Goal: Information Seeking & Learning: Learn about a topic

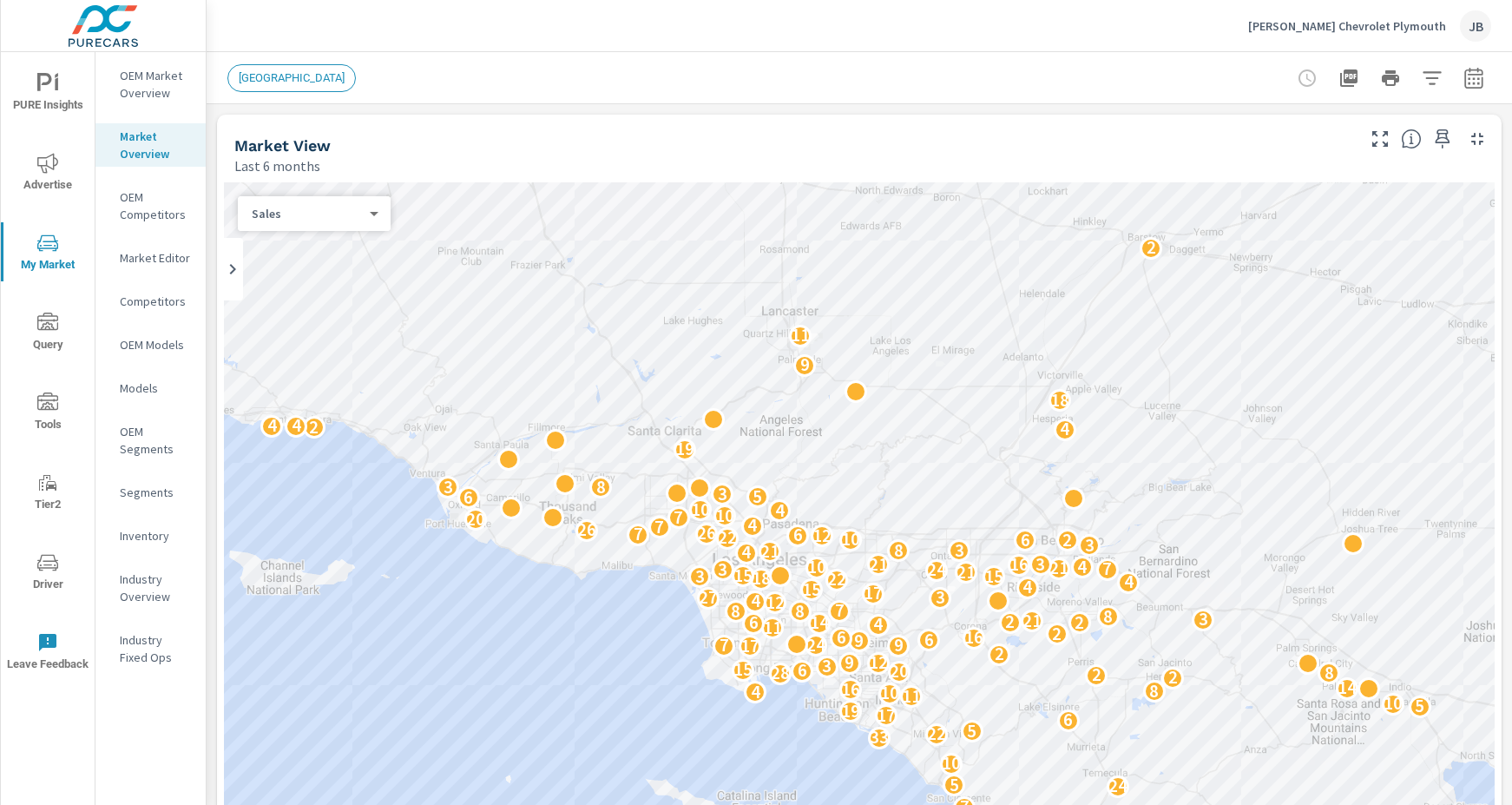
click at [146, 59] on nav "OEM Market Overview Market Overview OEM Competitors Market Editor Competitors O…" at bounding box center [151, 373] width 110 height 643
click at [141, 78] on p "OEM Market Overview" at bounding box center [156, 84] width 72 height 35
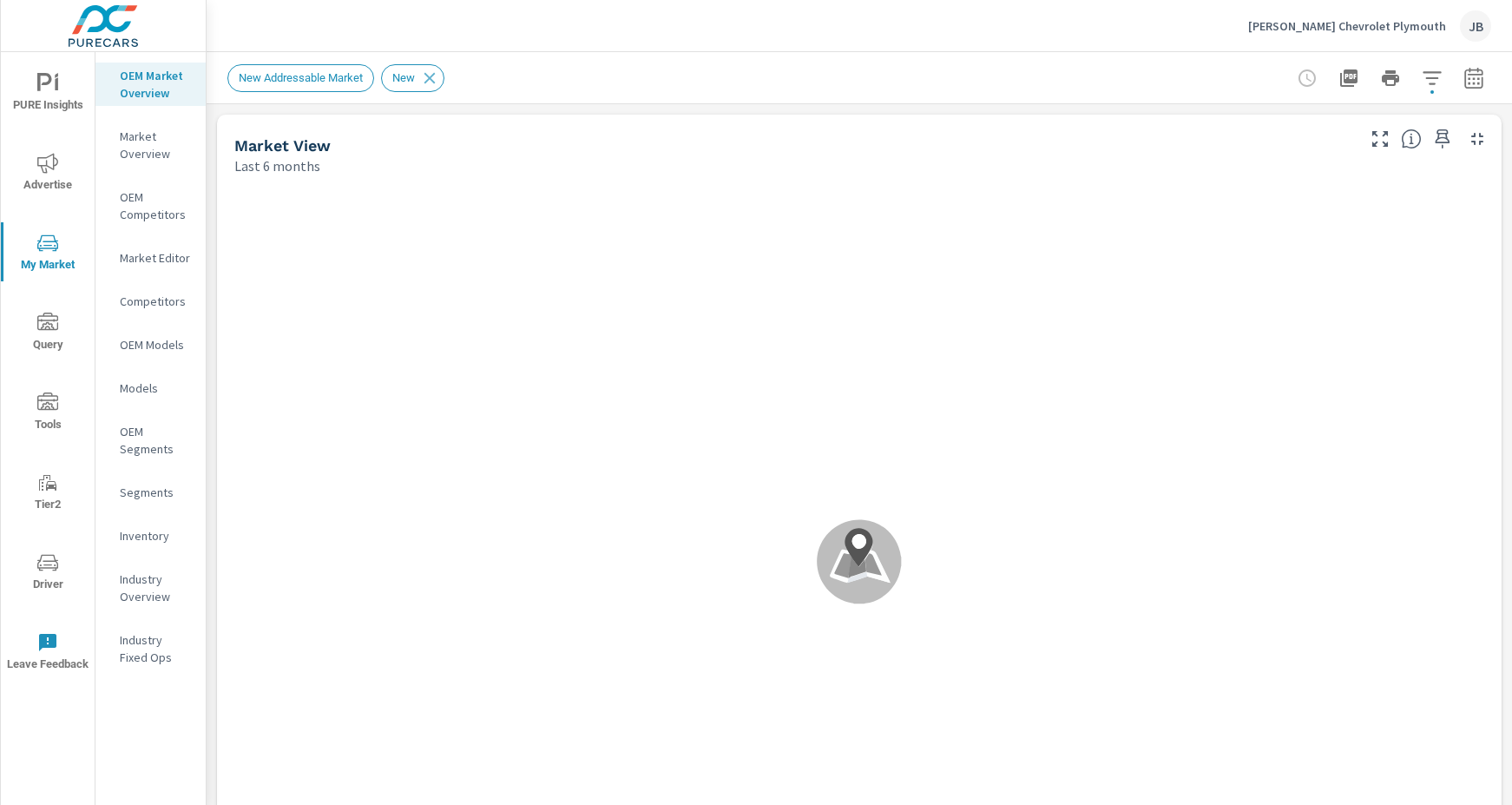
click at [1298, 74] on div at bounding box center [1390, 78] width 201 height 35
click at [1290, 78] on div at bounding box center [1390, 78] width 201 height 35
click at [1423, 76] on icon "button" at bounding box center [1432, 77] width 18 height 13
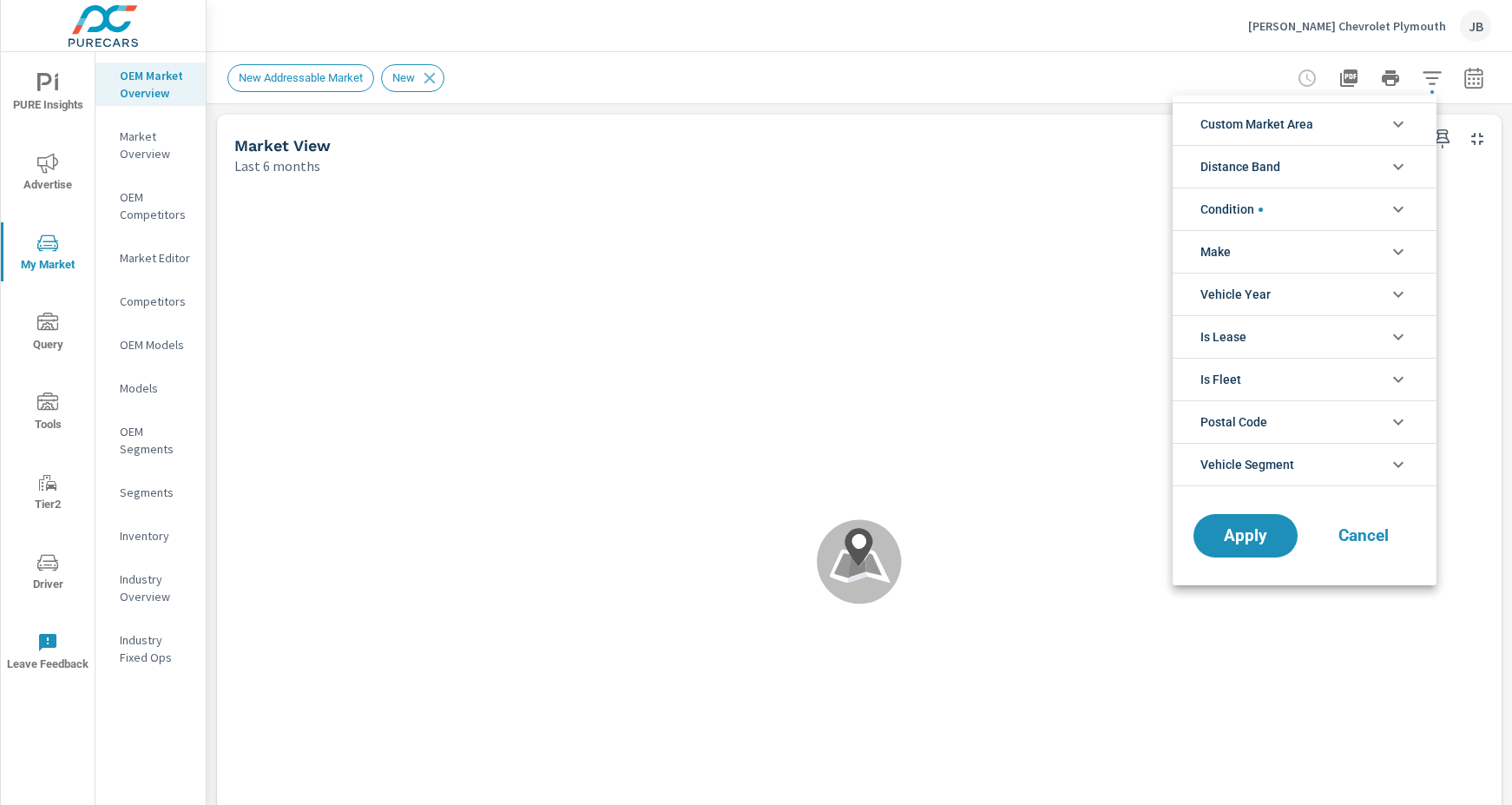
click at [1395, 125] on icon "filter options" at bounding box center [1399, 125] width 21 height 21
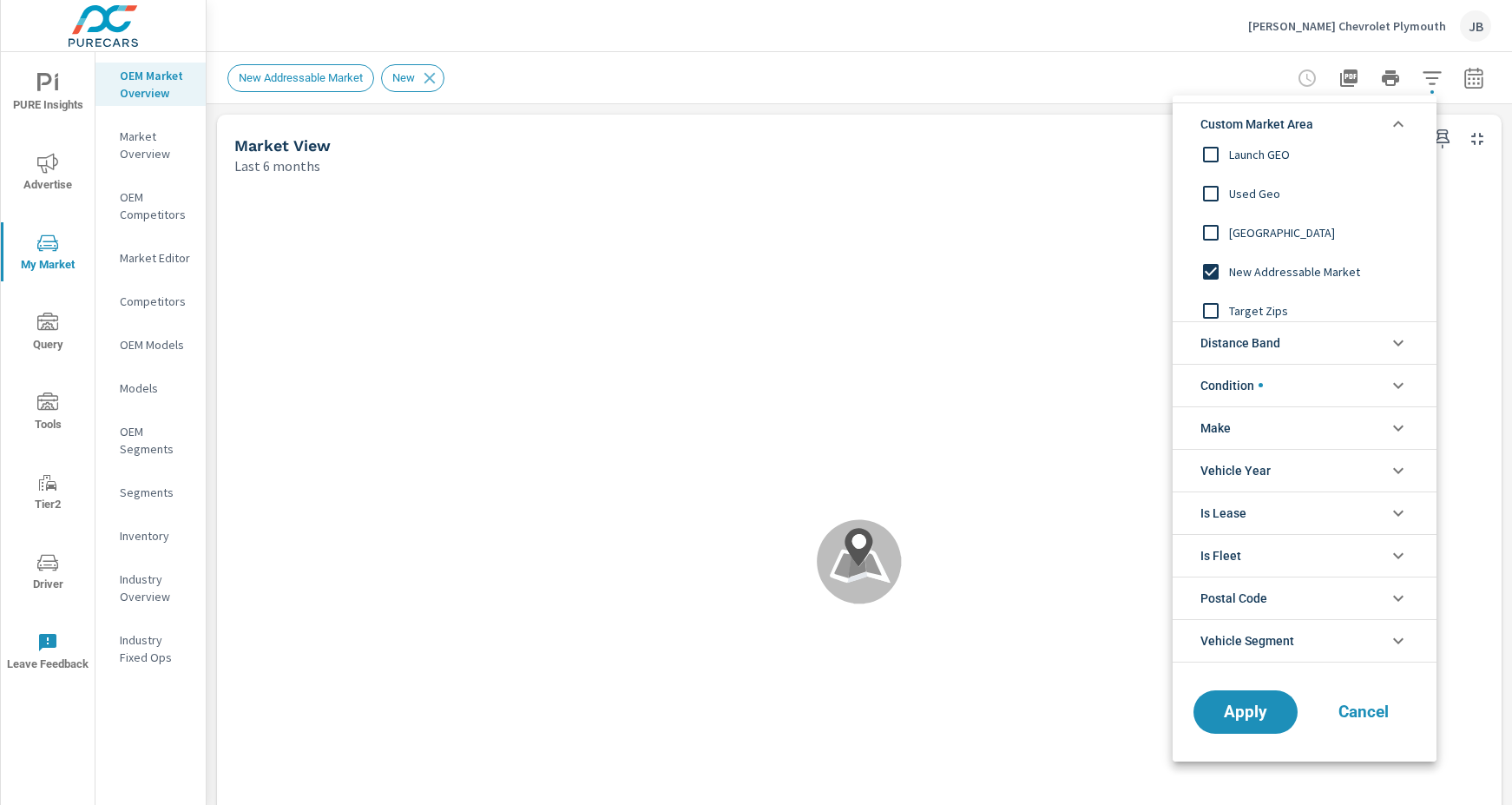
scroll to position [58, 0]
click at [1401, 124] on icon "filter options" at bounding box center [1398, 124] width 11 height 6
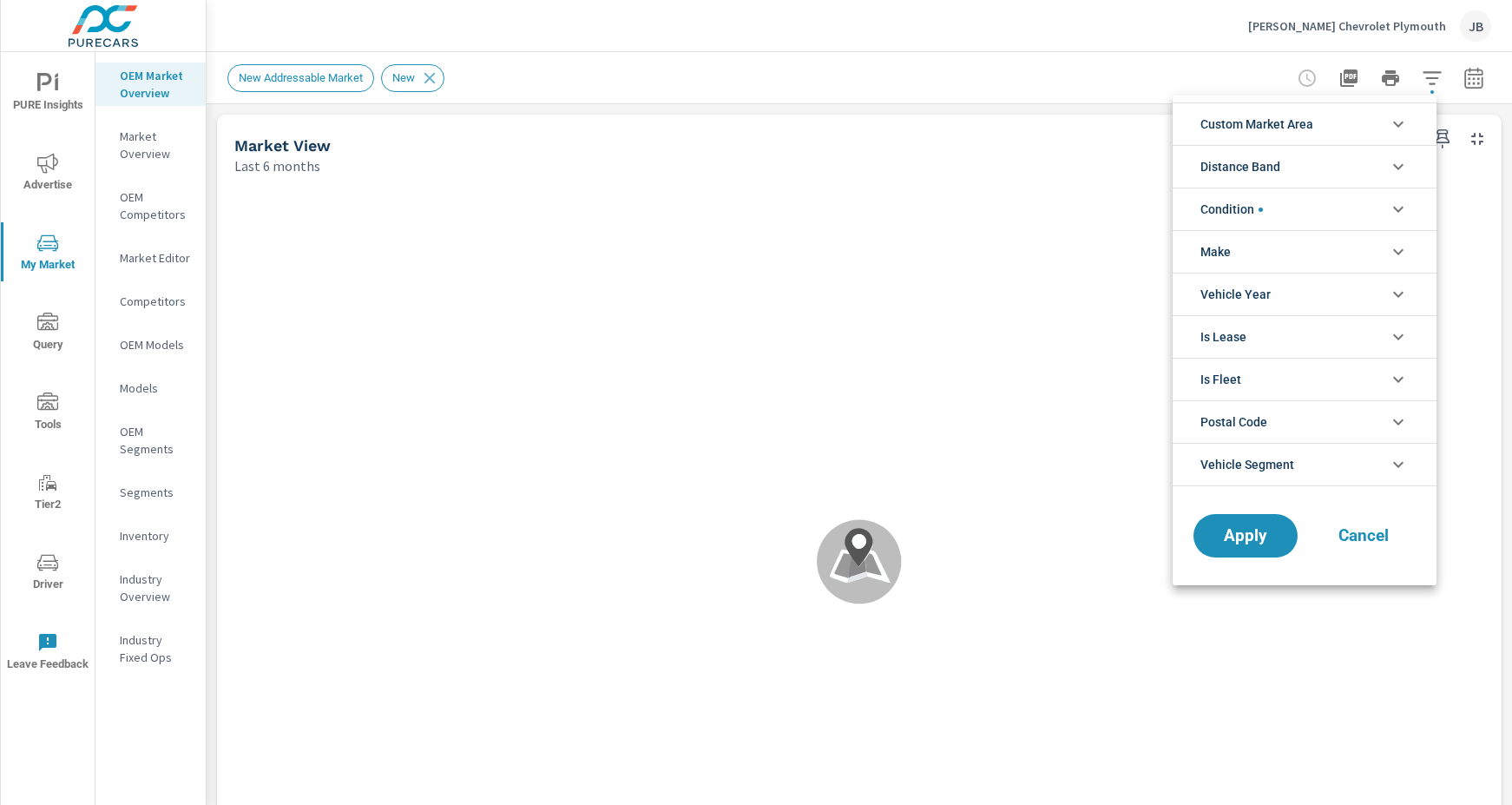
click at [1411, 170] on li "Distance Band" at bounding box center [1304, 166] width 264 height 43
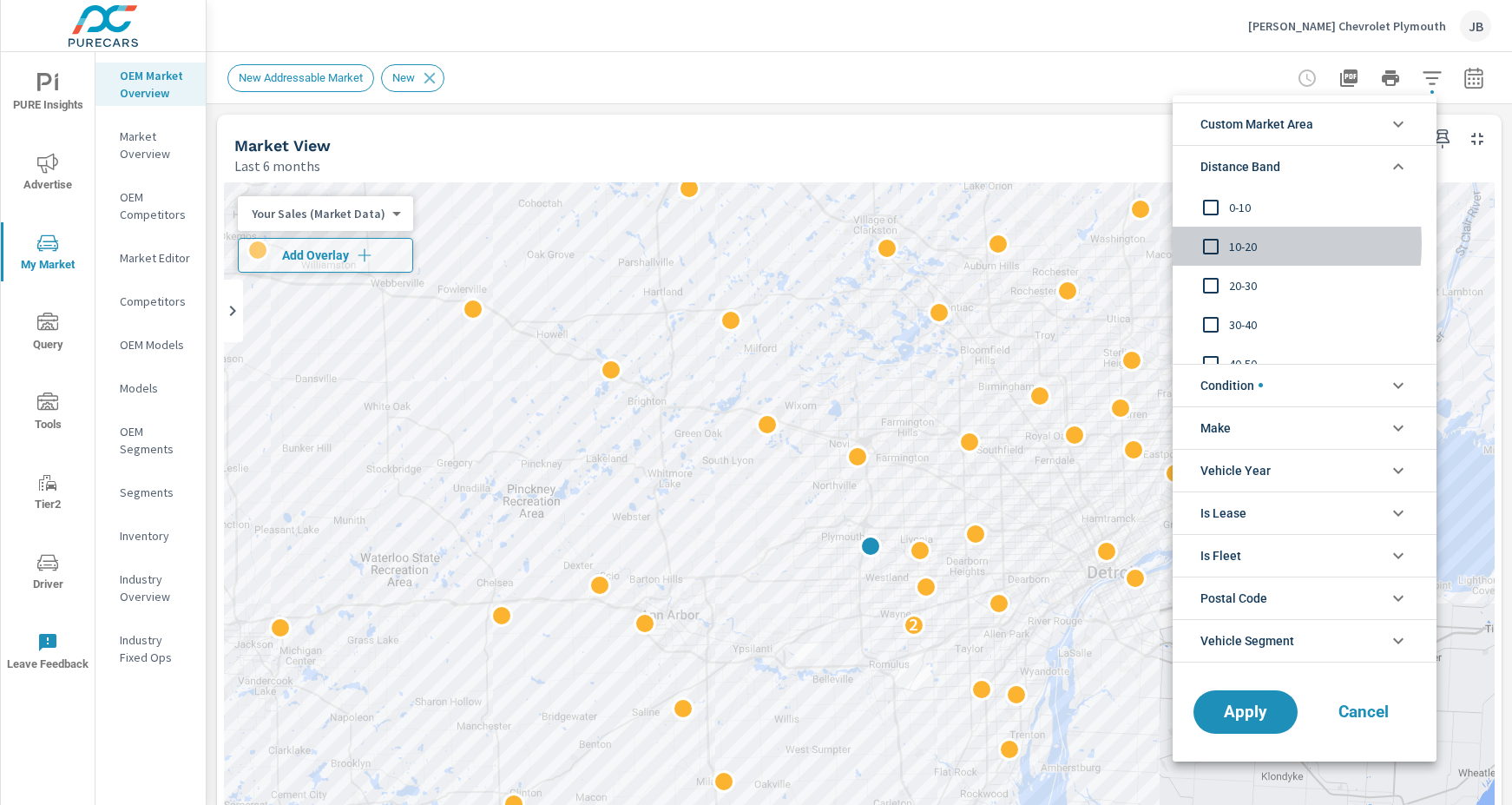
click at [1212, 244] on input "filter options" at bounding box center [1212, 246] width 37 height 37
click at [1401, 125] on icon "filter options" at bounding box center [1398, 125] width 11 height 6
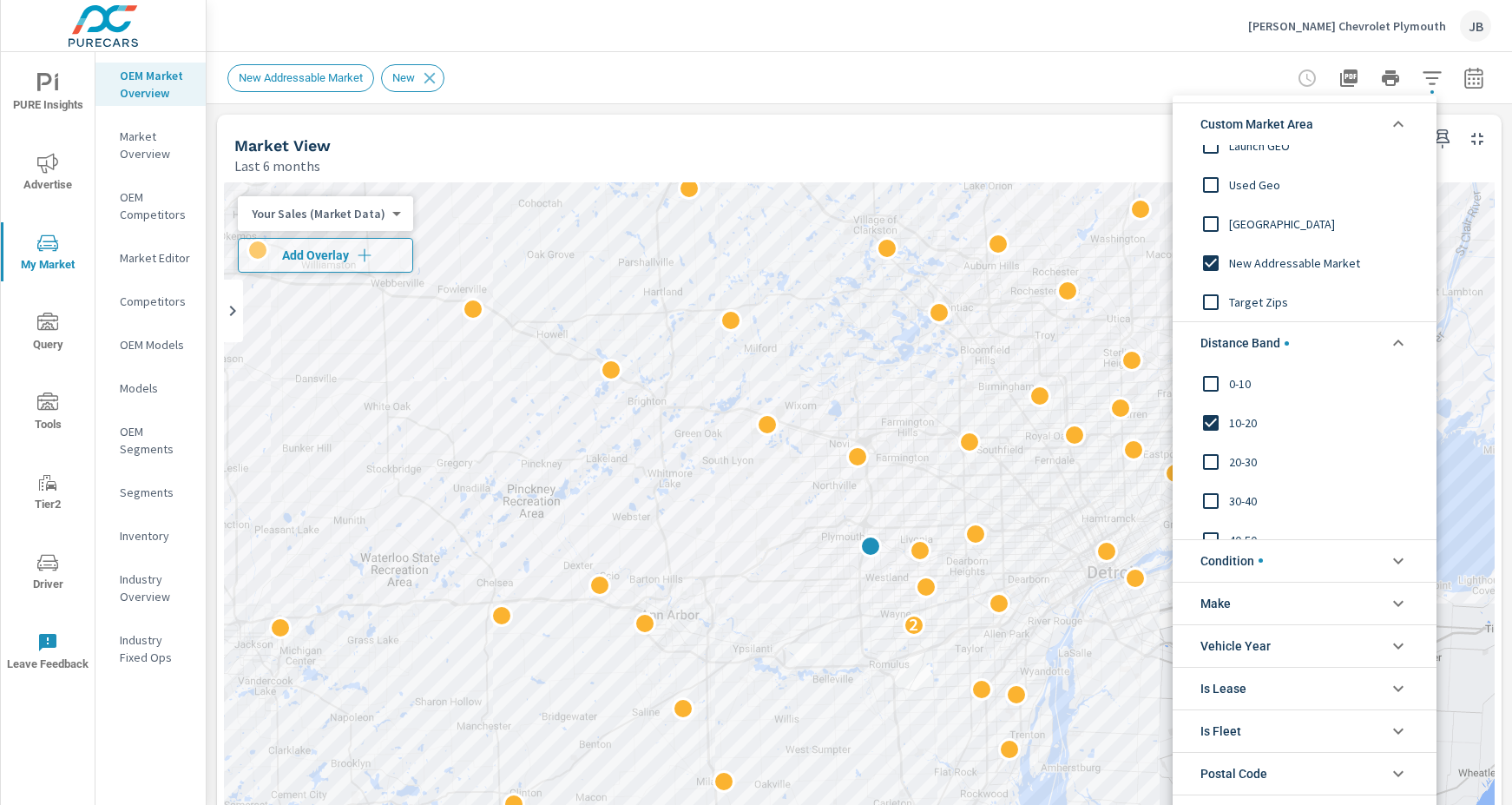
click at [1397, 125] on icon "filter options" at bounding box center [1399, 125] width 21 height 21
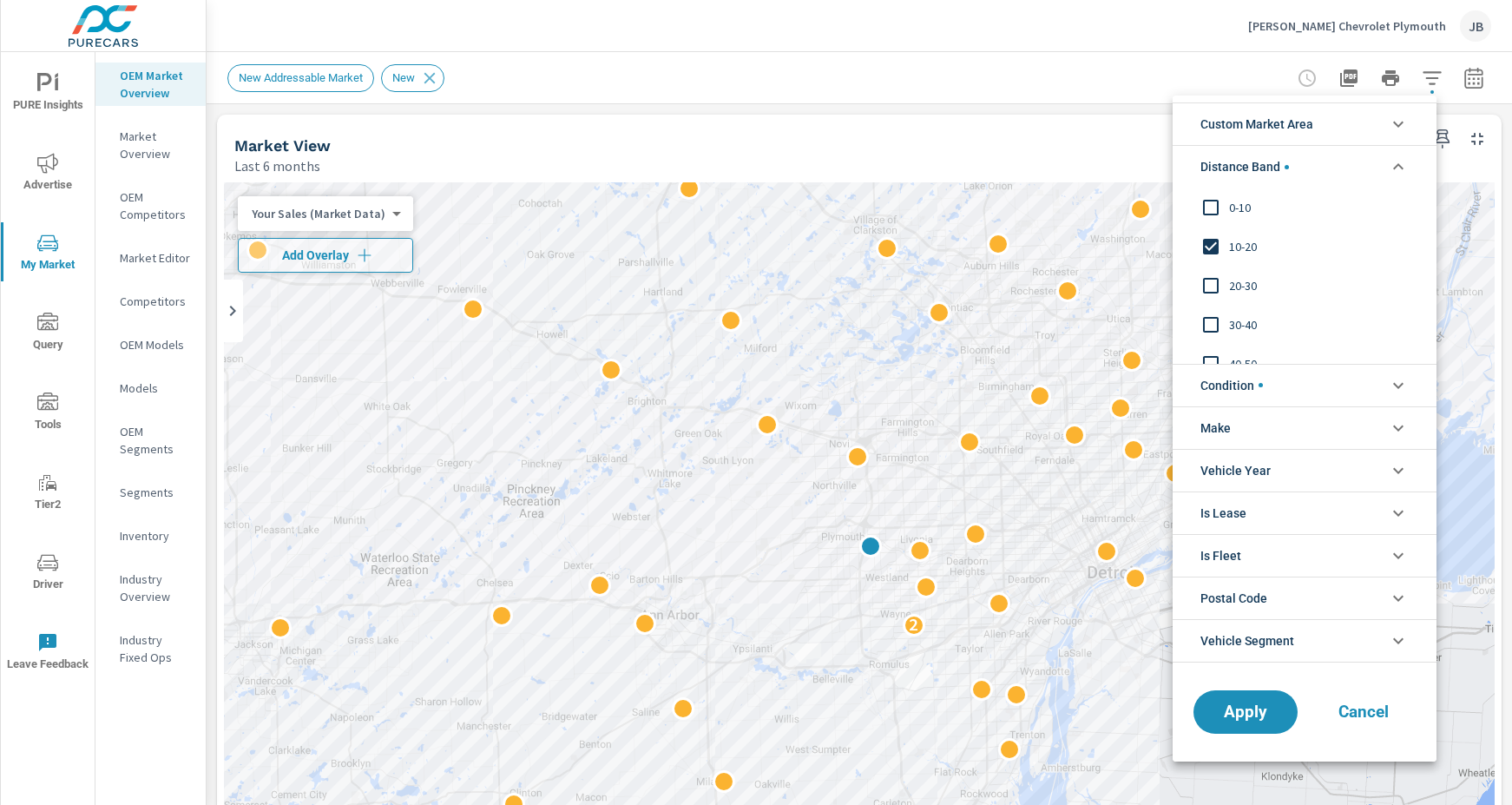
click at [1402, 159] on icon "filter options" at bounding box center [1399, 167] width 21 height 21
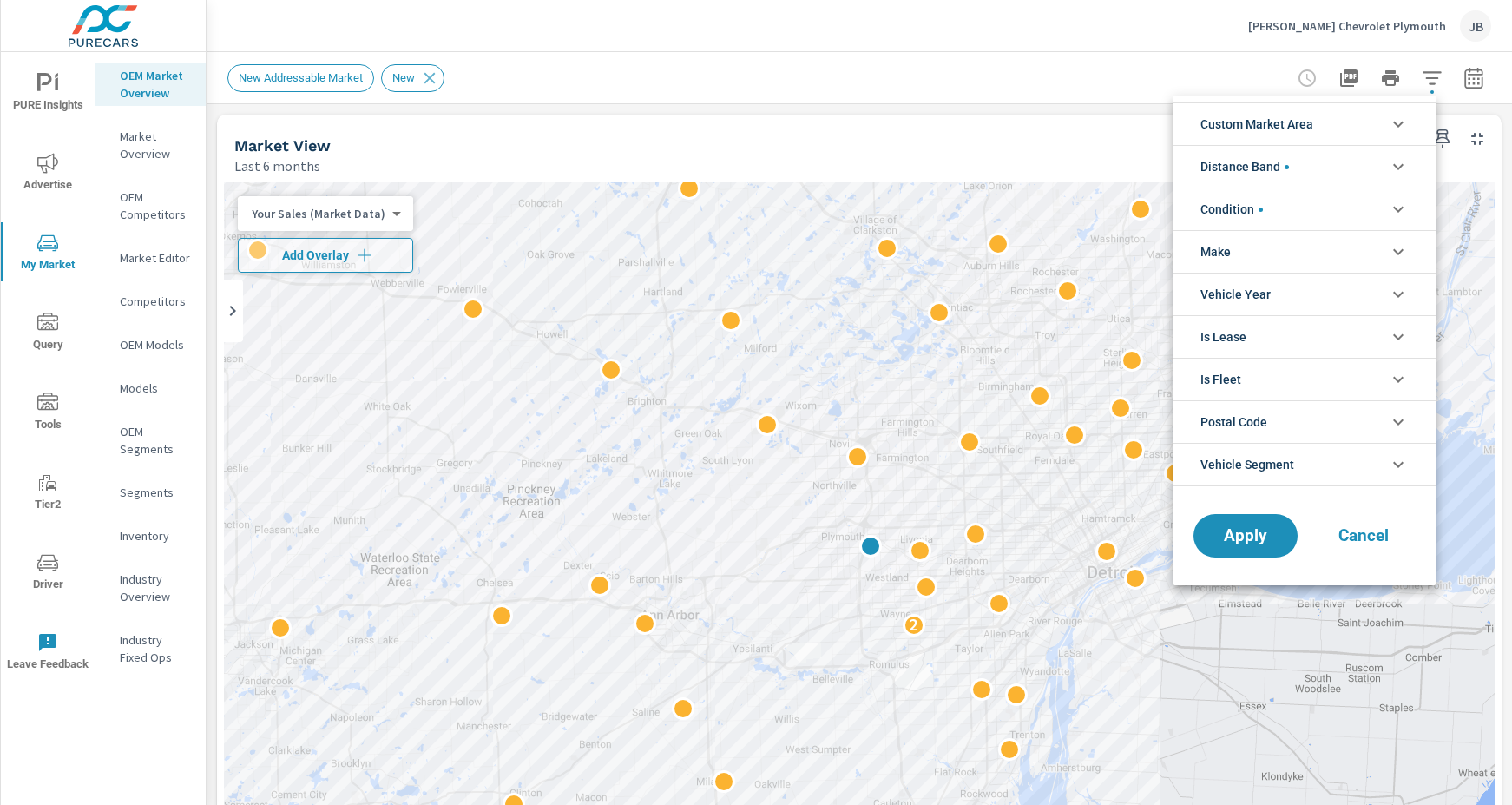
click at [1408, 464] on icon "filter options" at bounding box center [1399, 465] width 21 height 21
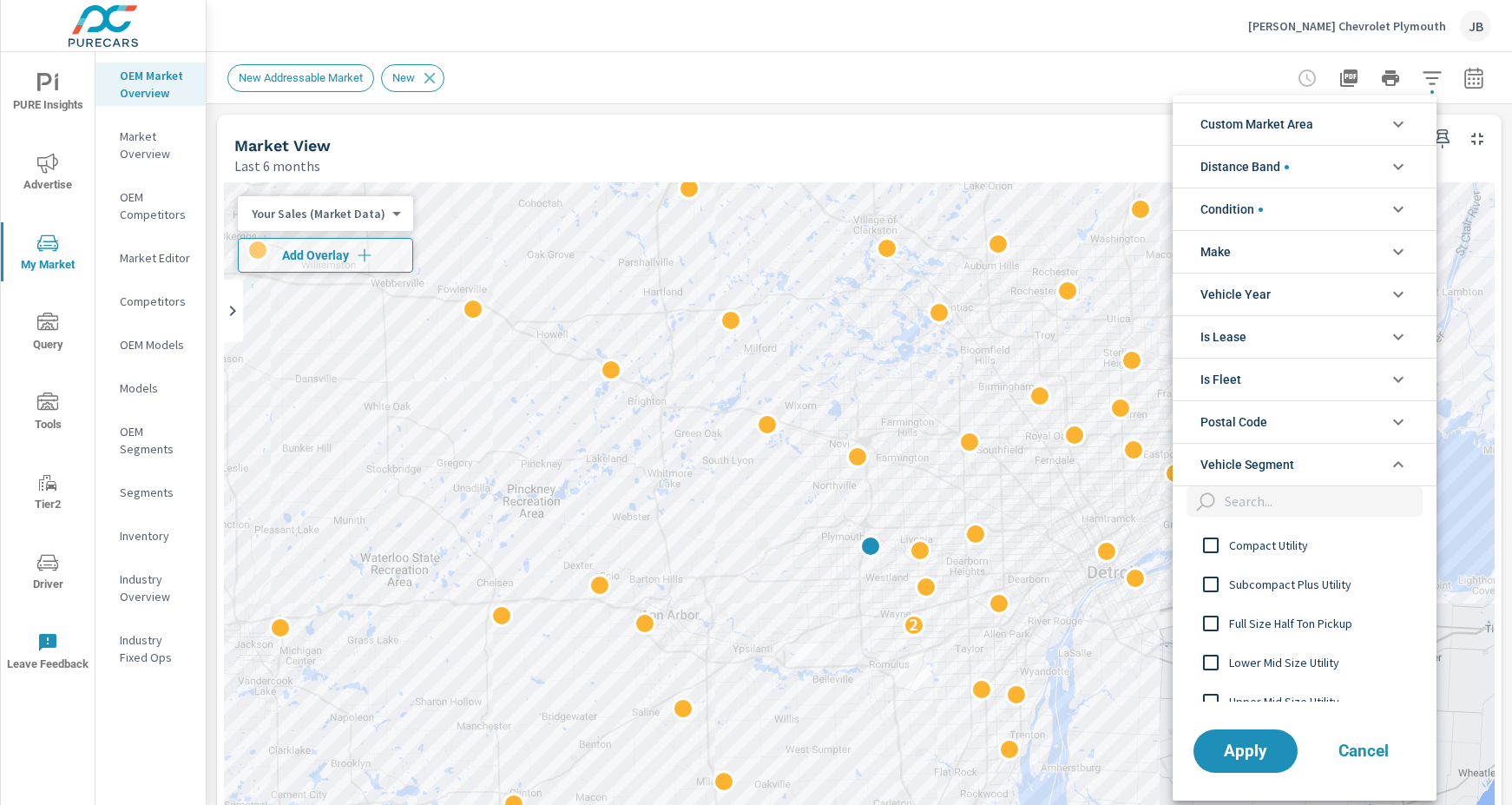
click at [1408, 464] on icon "filter options" at bounding box center [1399, 465] width 21 height 21
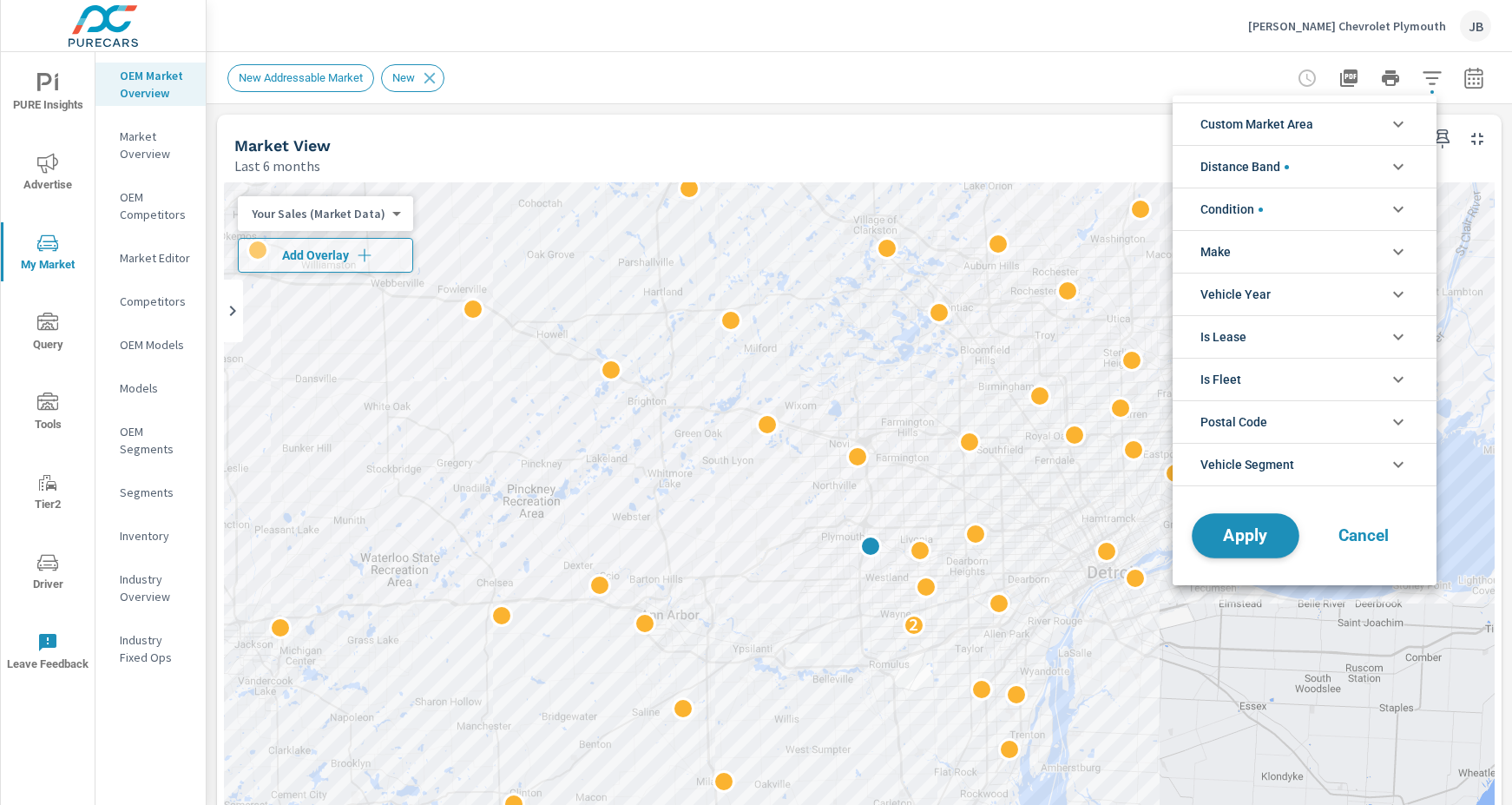
click at [1248, 544] on span "Apply" at bounding box center [1246, 535] width 71 height 16
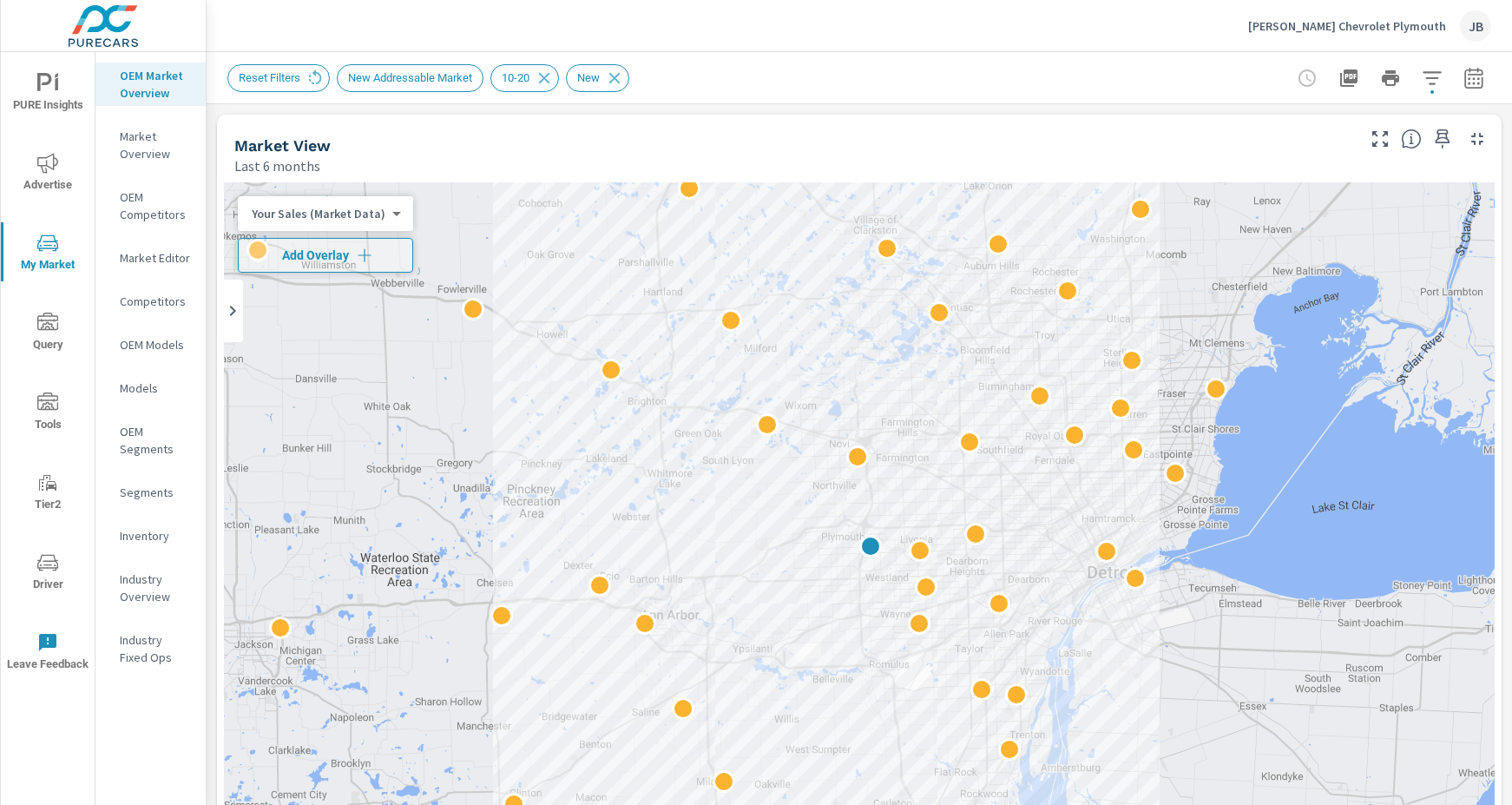
click at [39, 191] on span "Advertise" at bounding box center [47, 174] width 83 height 43
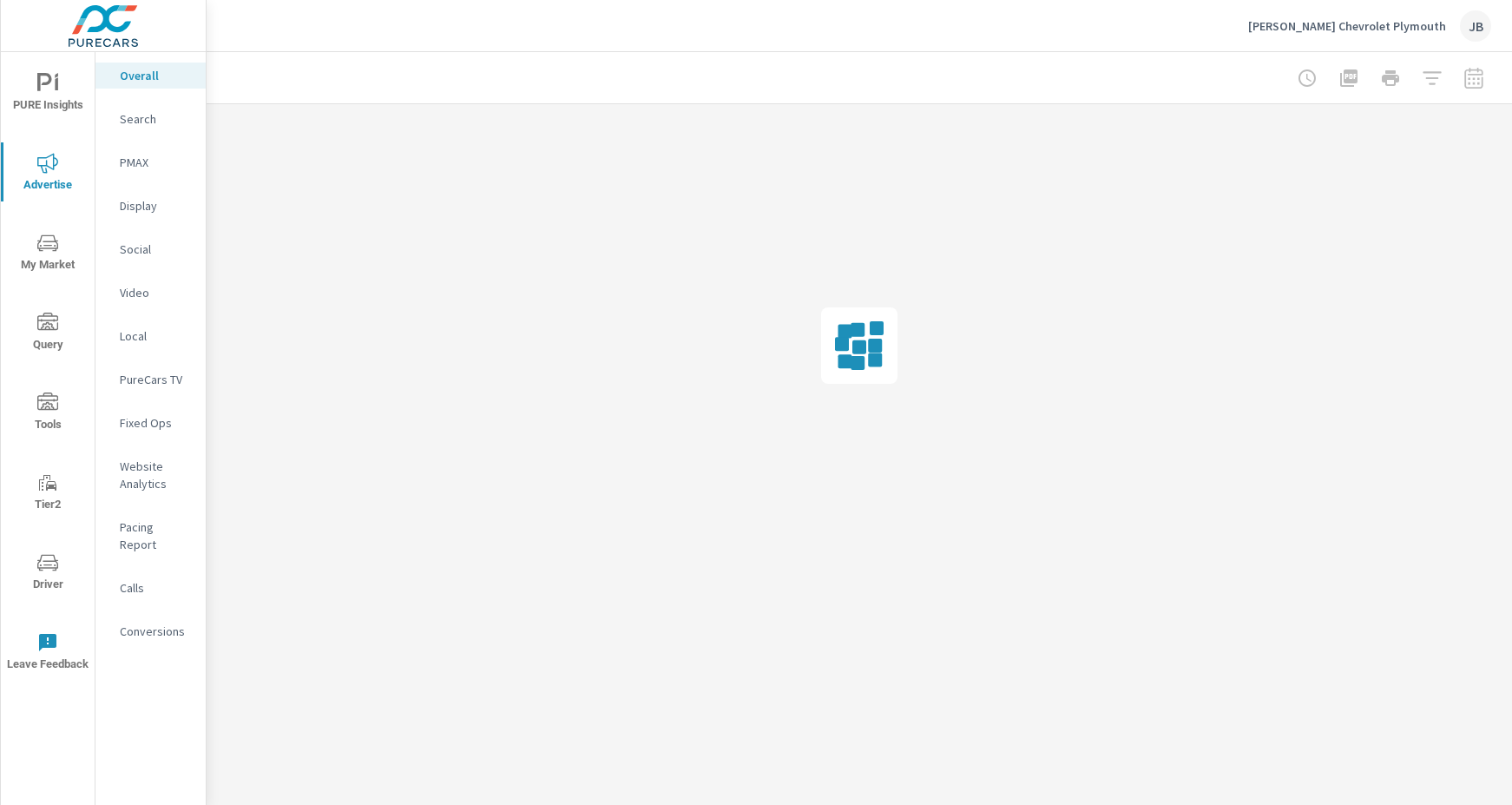
click at [140, 385] on p "PureCars TV" at bounding box center [156, 380] width 72 height 17
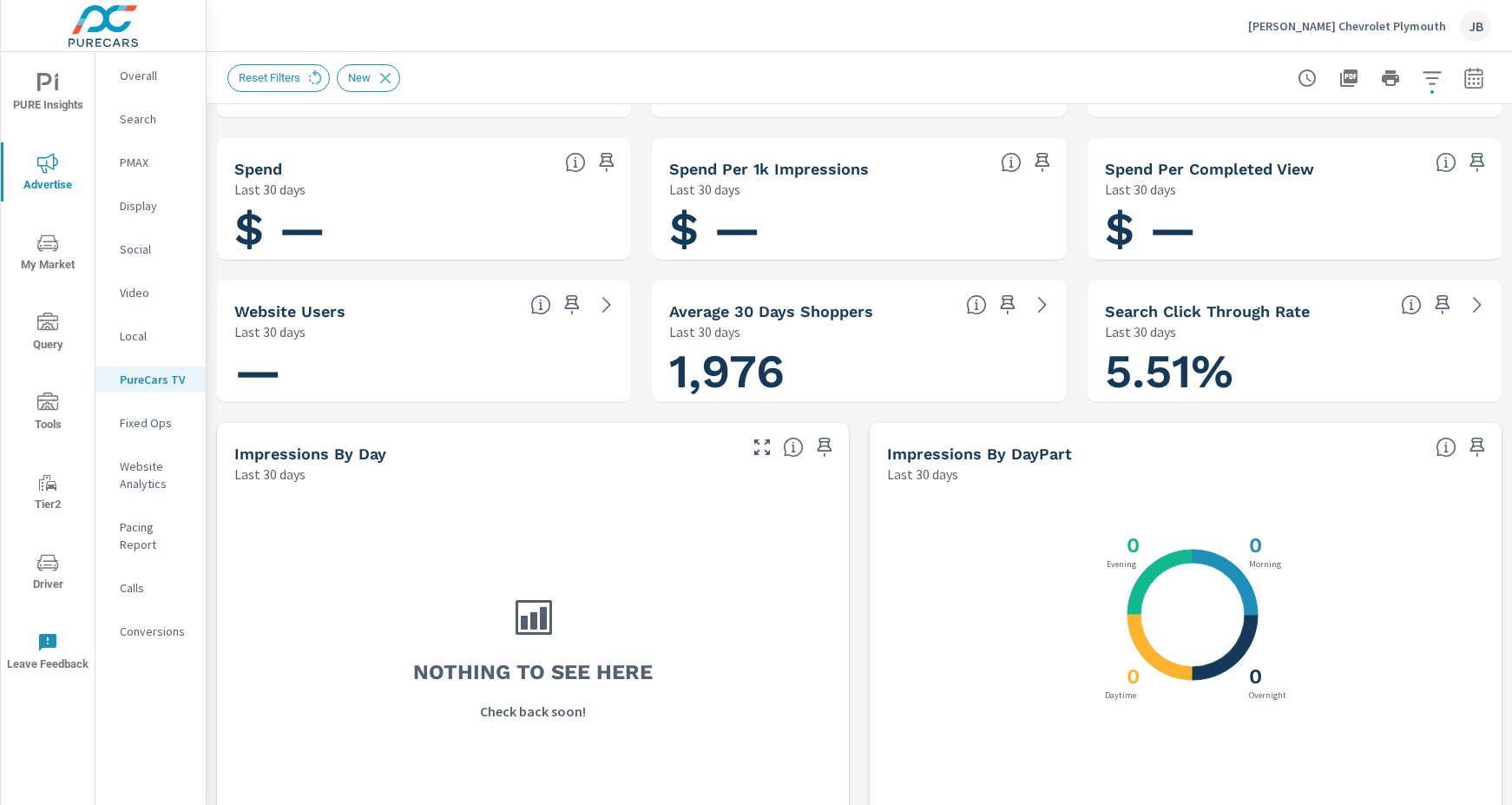
scroll to position [152, 0]
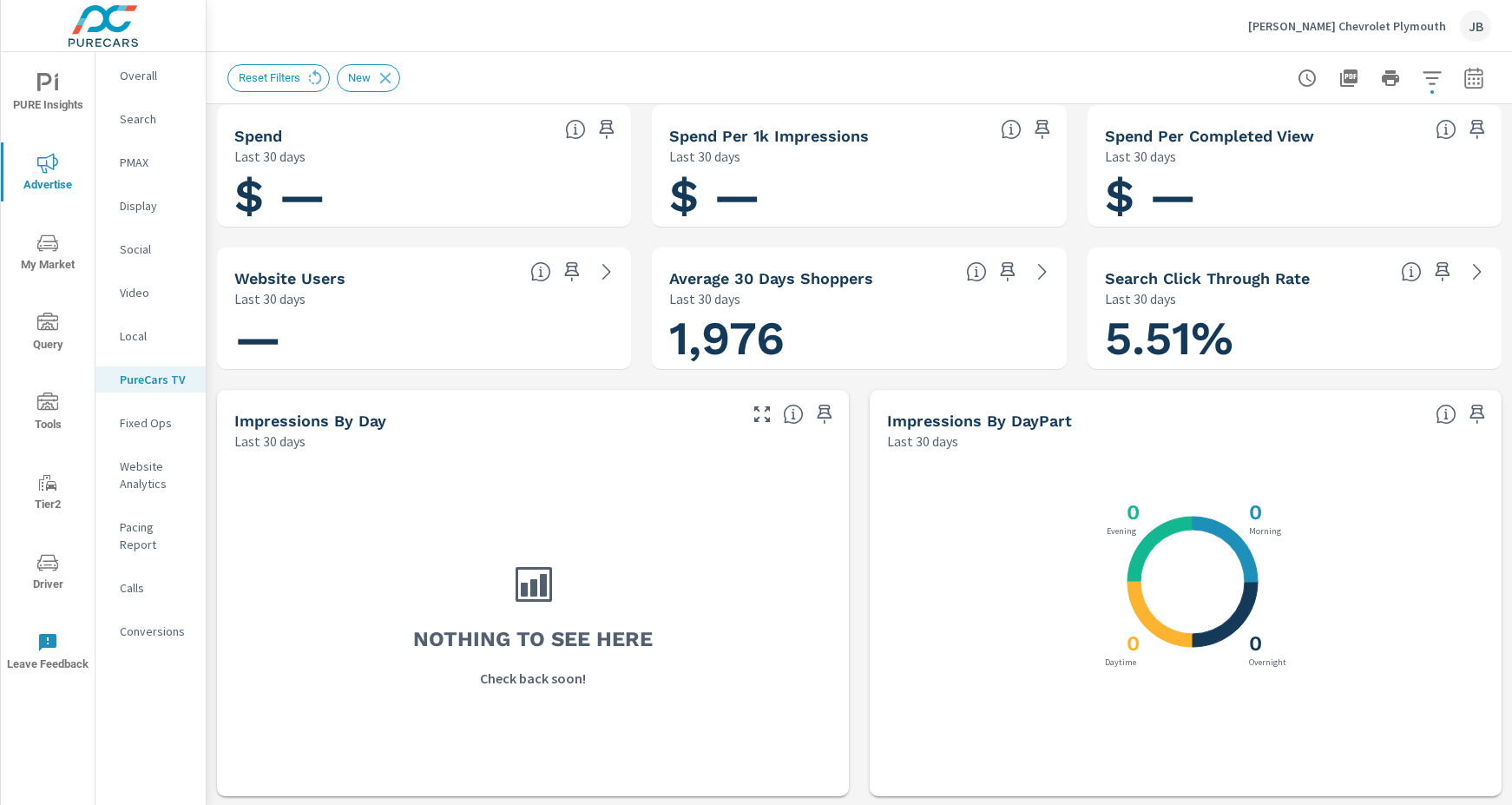
click at [1032, 271] on icon at bounding box center [1042, 272] width 21 height 21
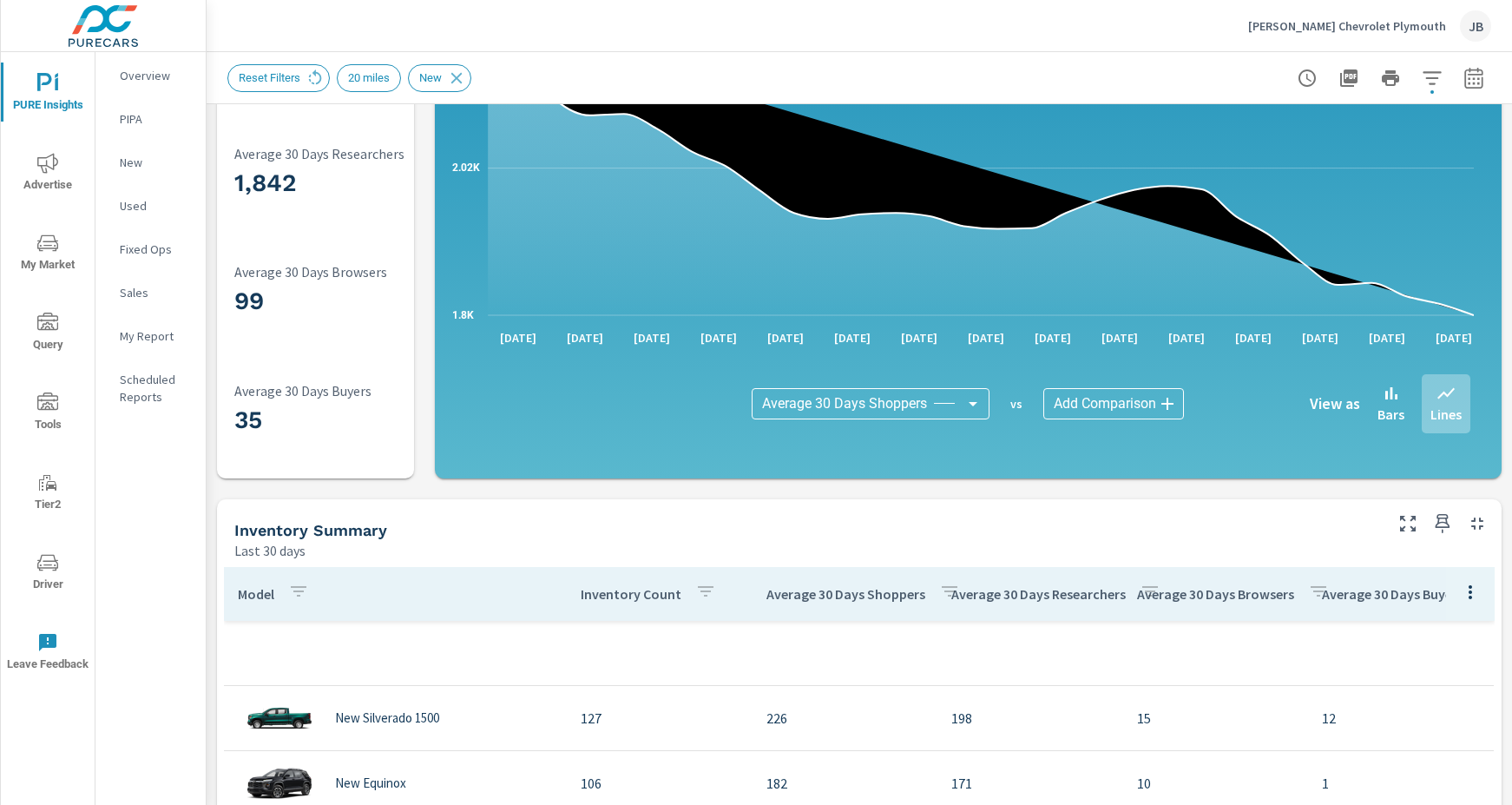
scroll to position [366, 0]
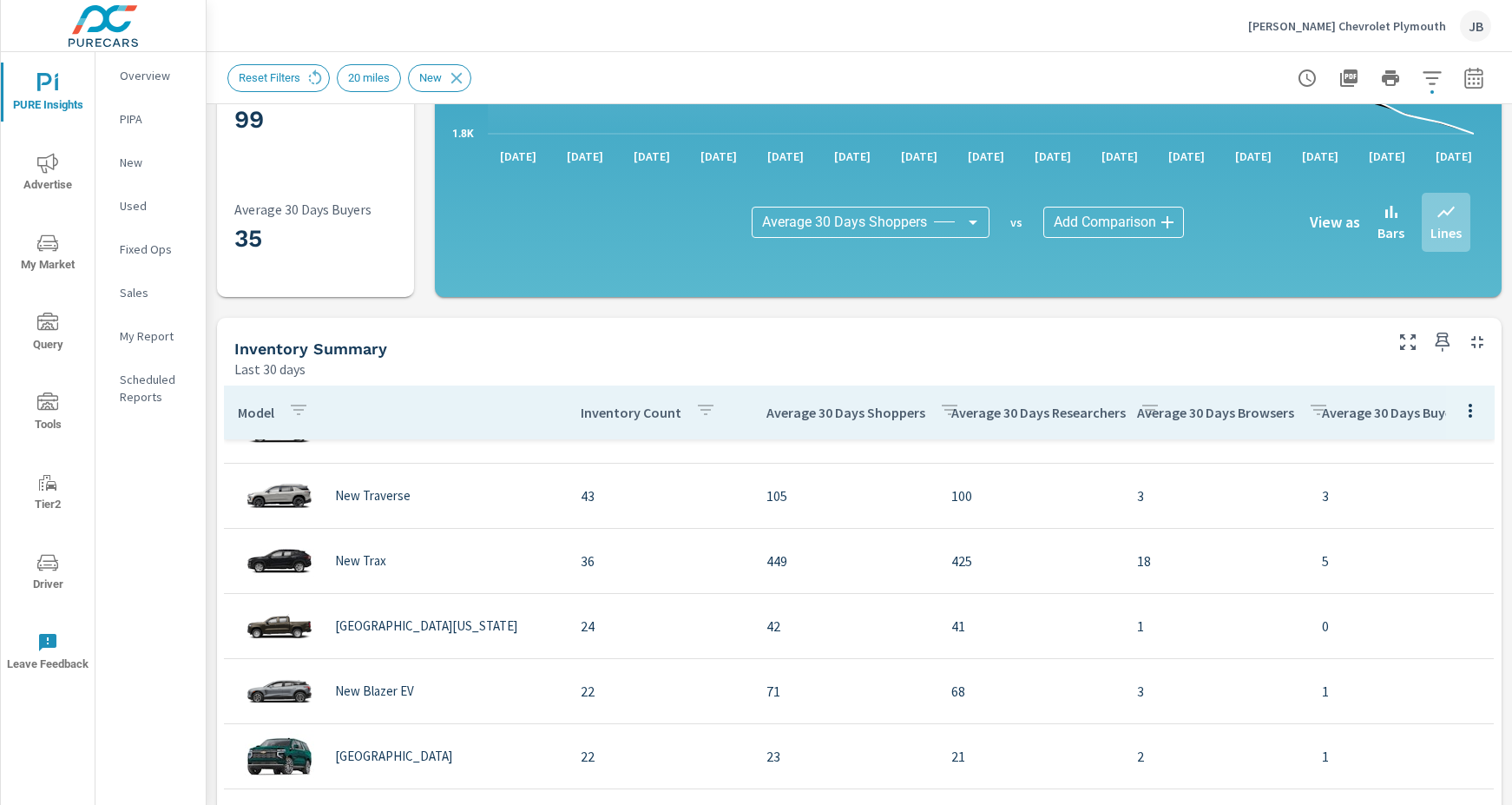
scroll to position [112, 0]
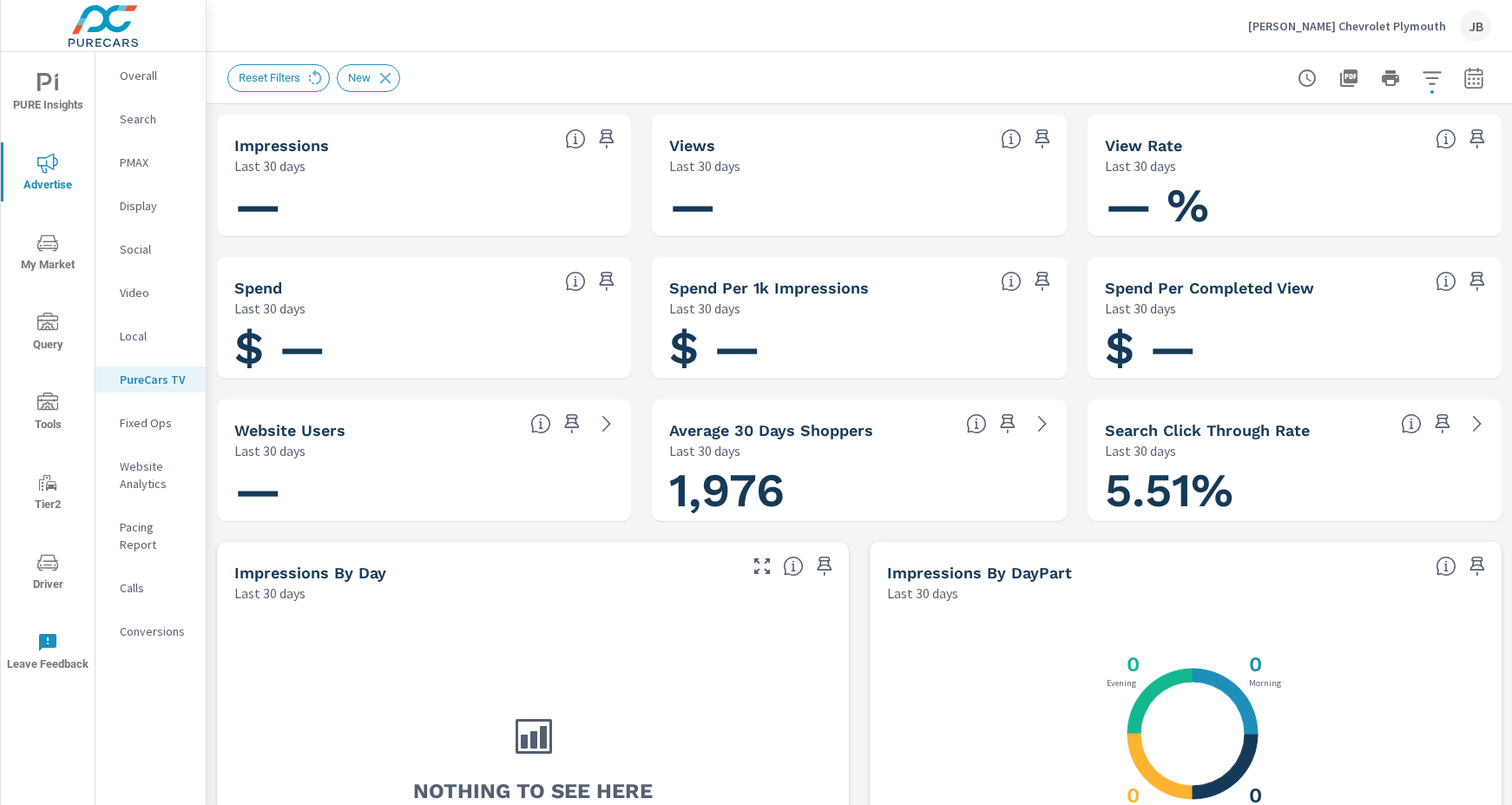
click at [158, 596] on nav "Overall Search PMAX Display Social Video Local PureCars TV Fixed Ops Website An…" at bounding box center [151, 360] width 110 height 617
click at [155, 622] on p "Conversions" at bounding box center [156, 631] width 72 height 17
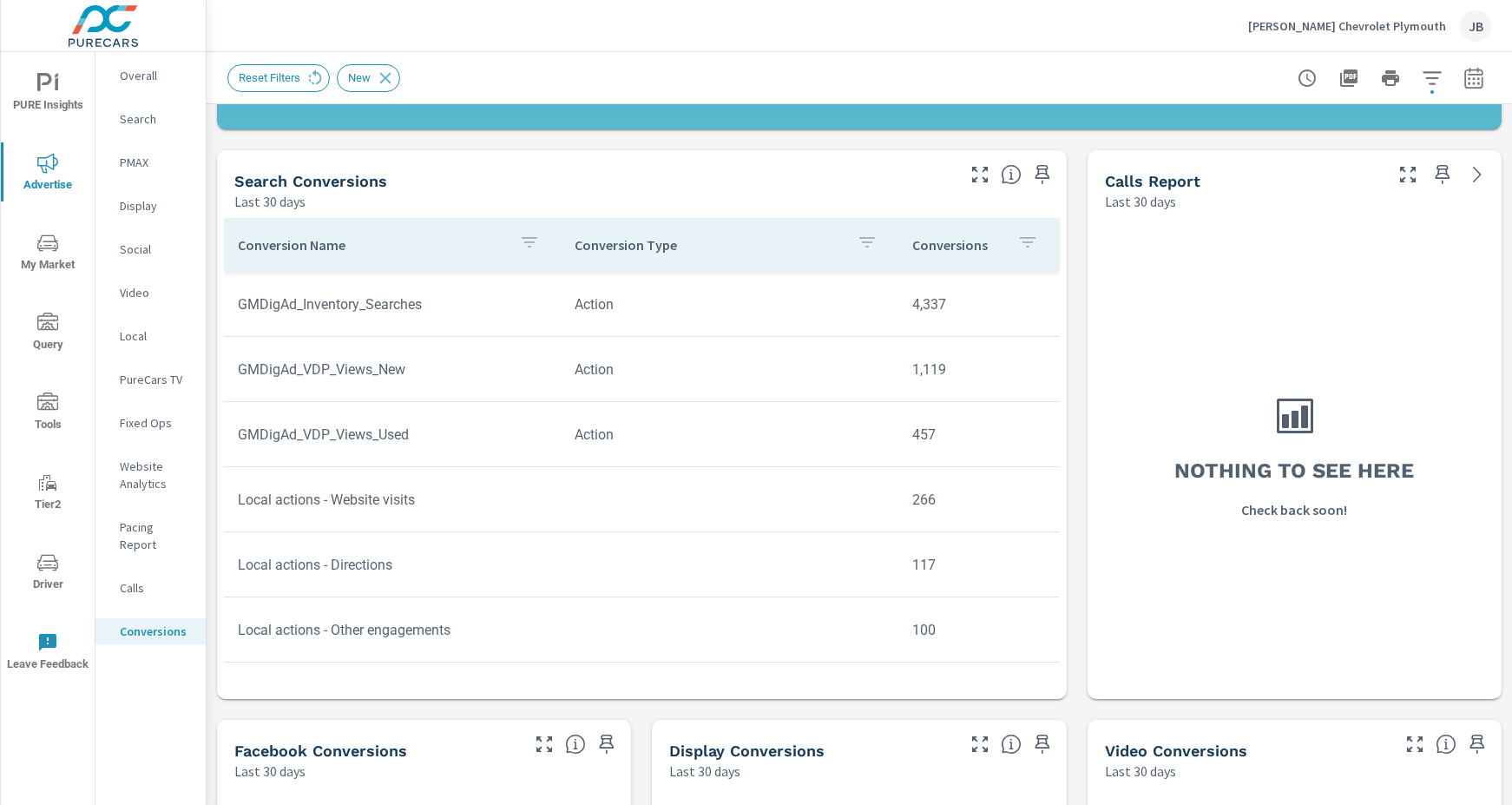
scroll to position [680, 0]
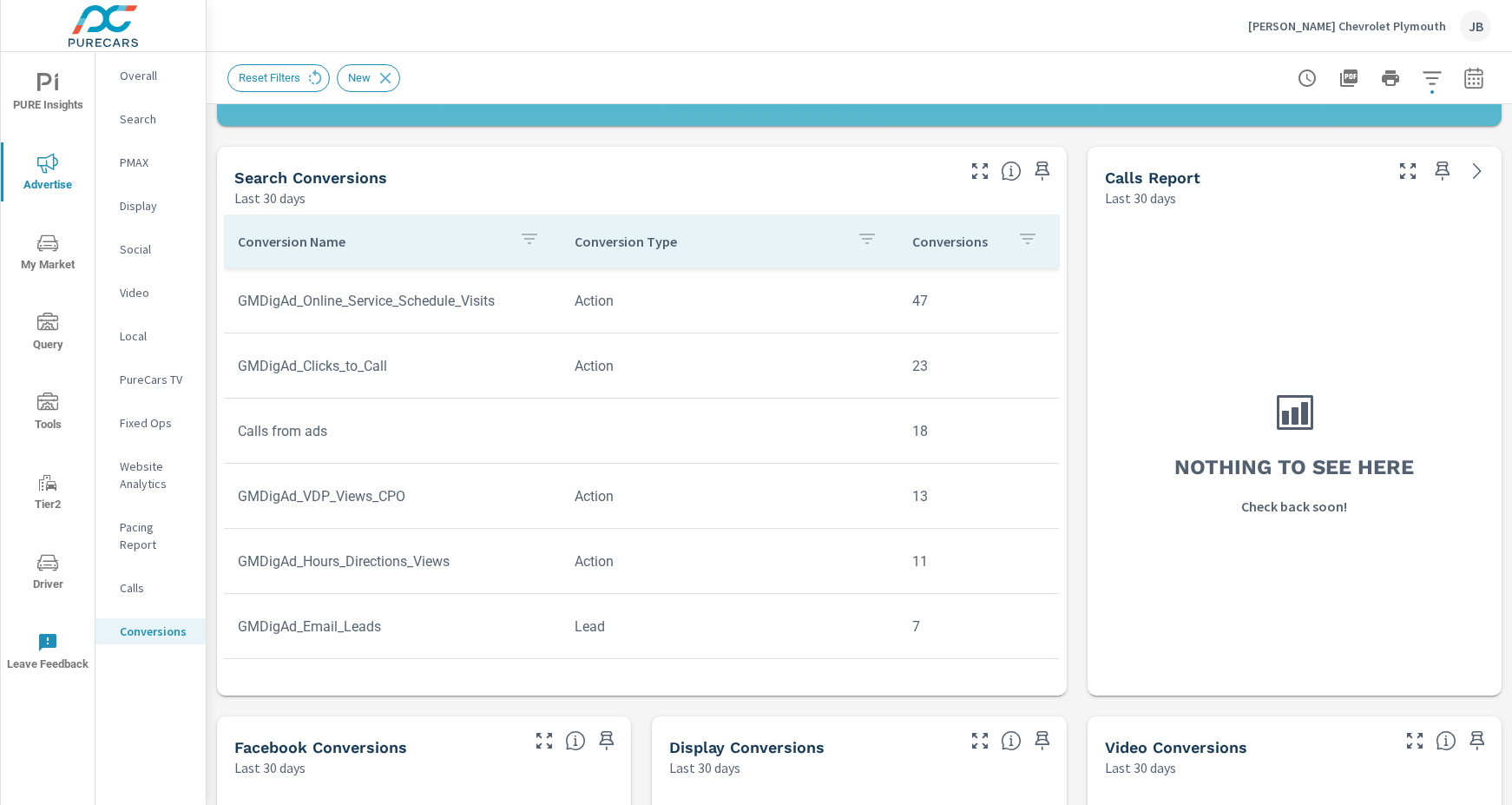
scroll to position [844, 0]
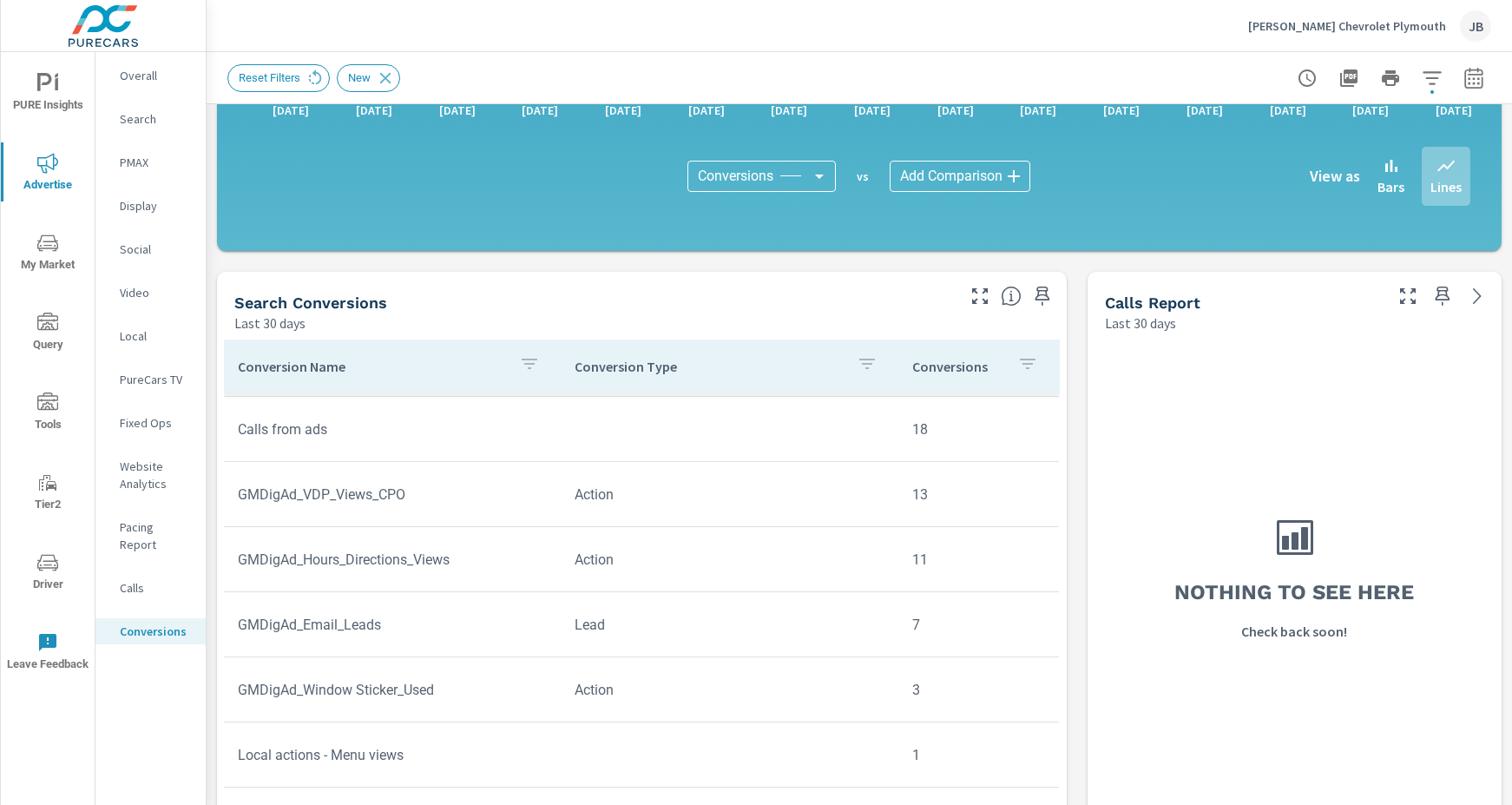
scroll to position [474, 0]
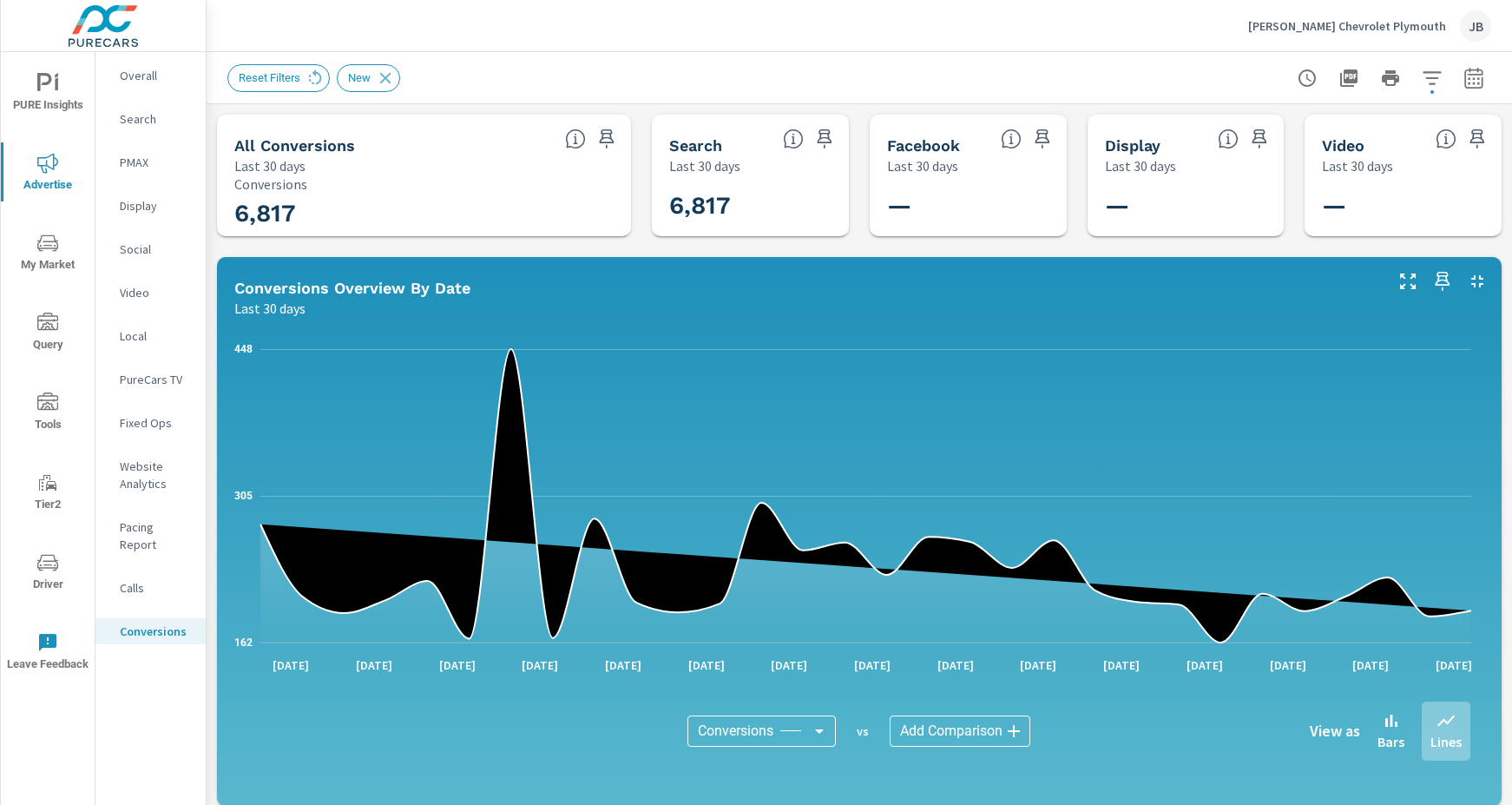
click at [441, 27] on div "[PERSON_NAME] Chevrolet Plymouth JB" at bounding box center [859, 25] width 1264 height 51
click at [125, 337] on p "Local" at bounding box center [156, 336] width 72 height 17
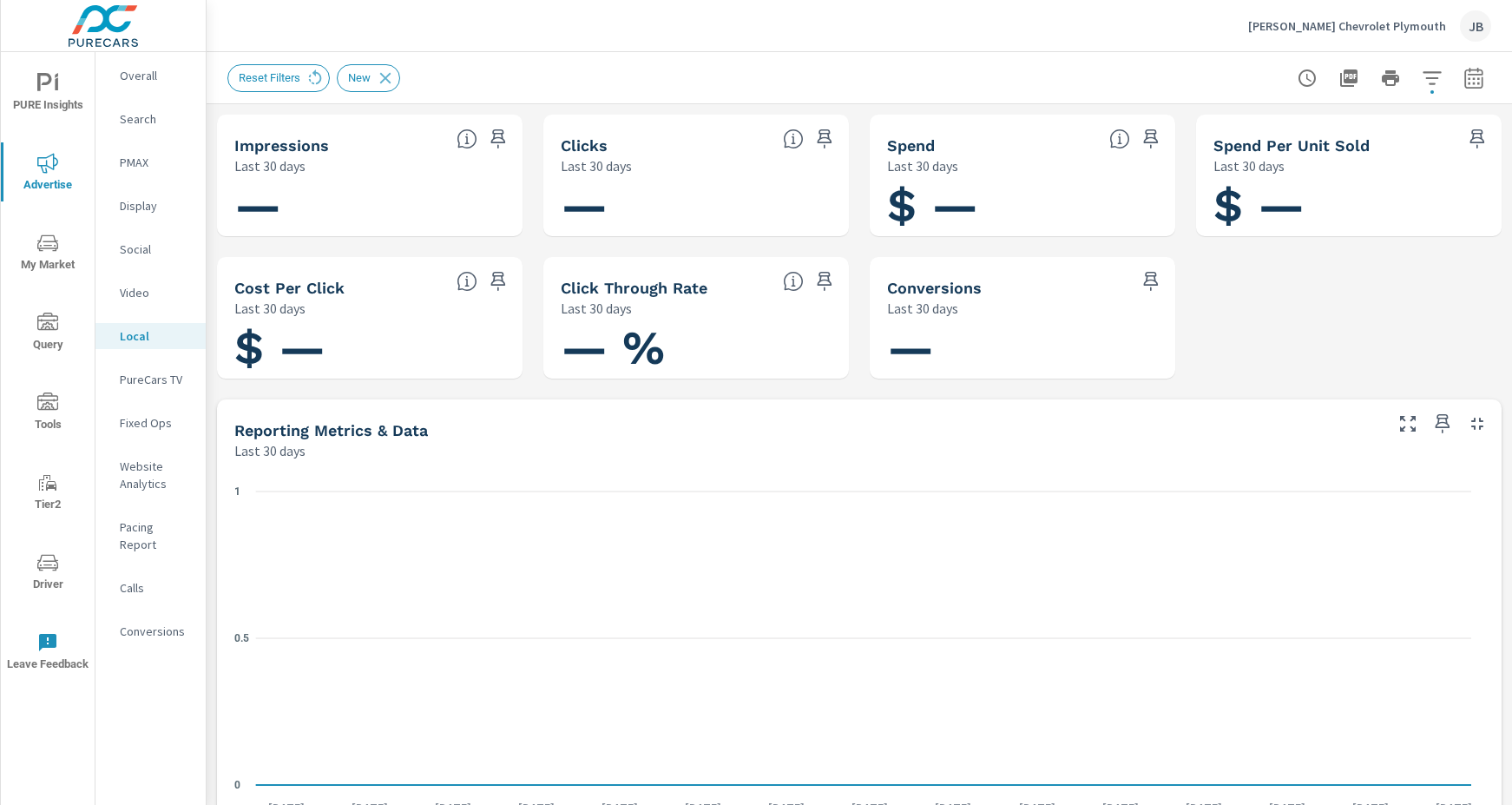
click at [131, 72] on p "Overall" at bounding box center [156, 75] width 72 height 17
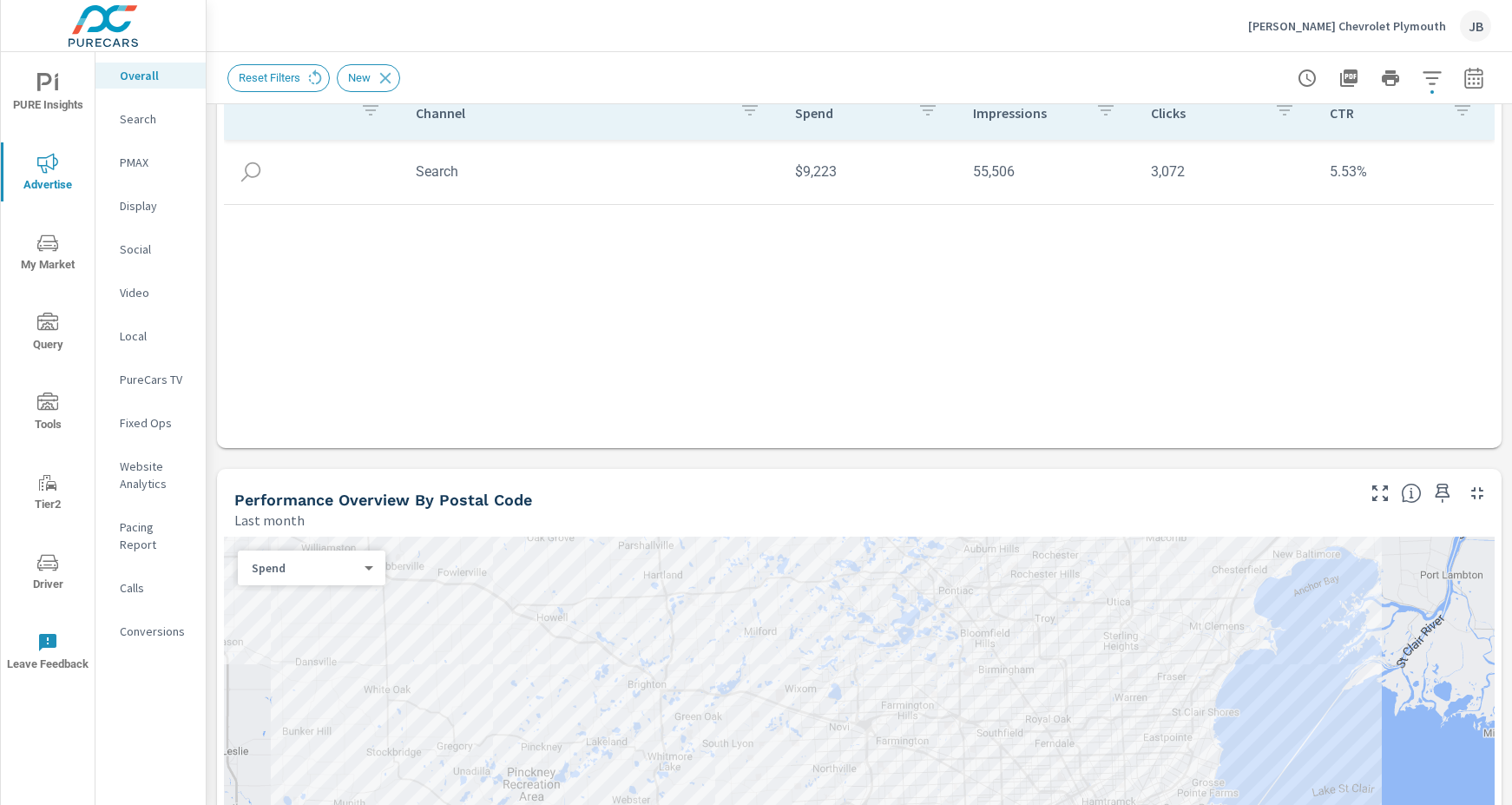
scroll to position [529, 0]
